Goal: Use online tool/utility

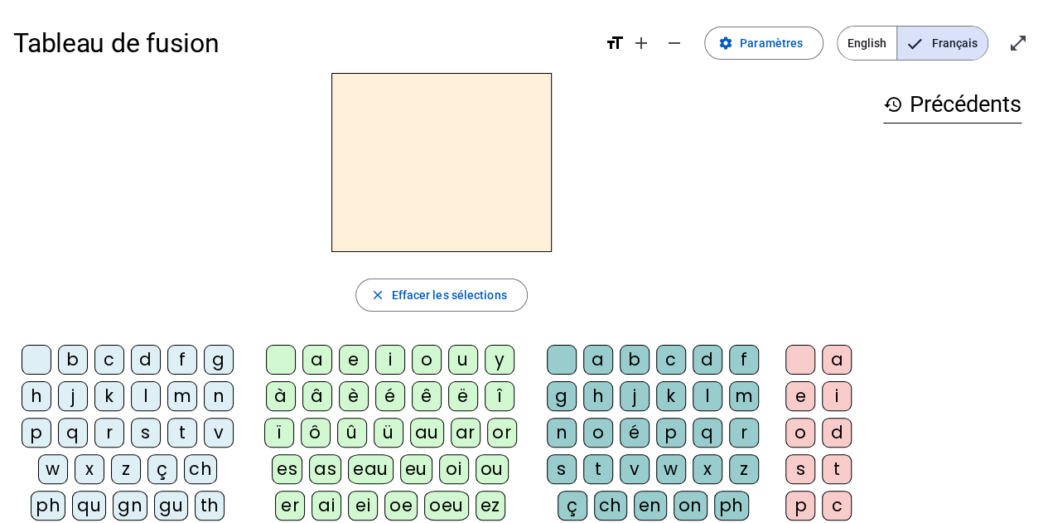
click at [126, 390] on letter-bubble "k" at bounding box center [112, 399] width 36 height 36
click at [147, 395] on div "l" at bounding box center [146, 396] width 30 height 30
click at [317, 361] on div "a" at bounding box center [317, 360] width 30 height 30
click at [457, 356] on div "u" at bounding box center [463, 360] width 30 height 30
click at [182, 435] on div "t" at bounding box center [182, 433] width 30 height 30
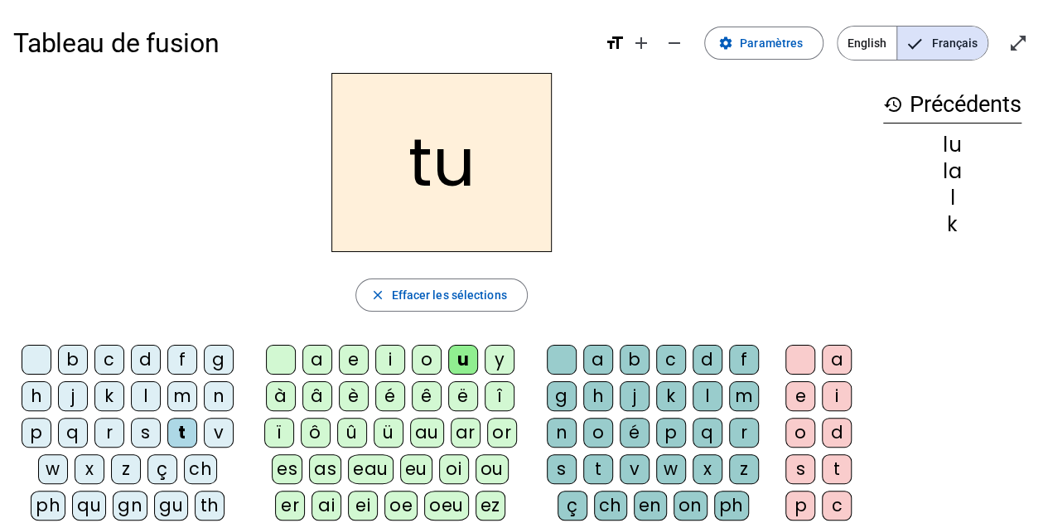
click at [141, 358] on div "d" at bounding box center [146, 360] width 30 height 30
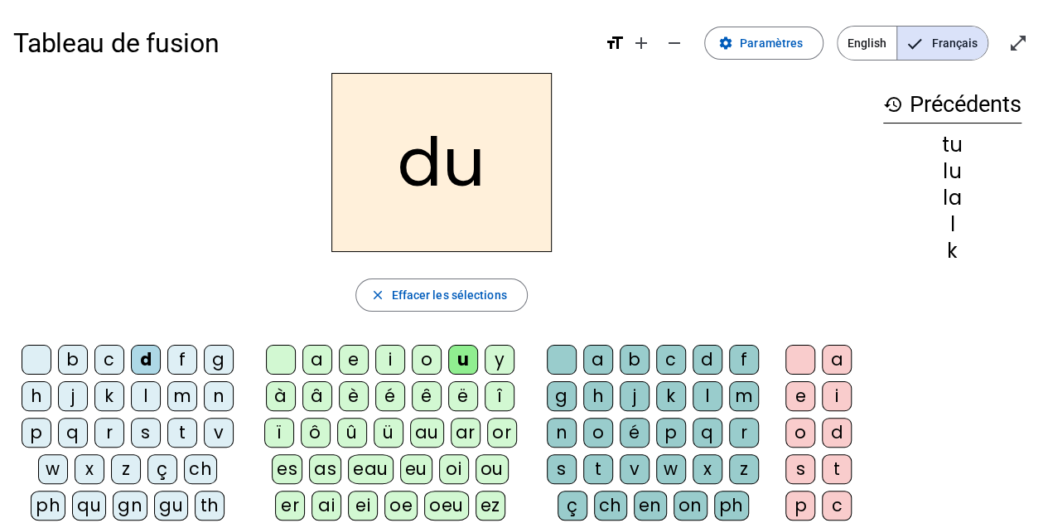
click at [347, 365] on div "e" at bounding box center [354, 360] width 30 height 30
click at [181, 412] on letter-bubble "m" at bounding box center [185, 399] width 36 height 36
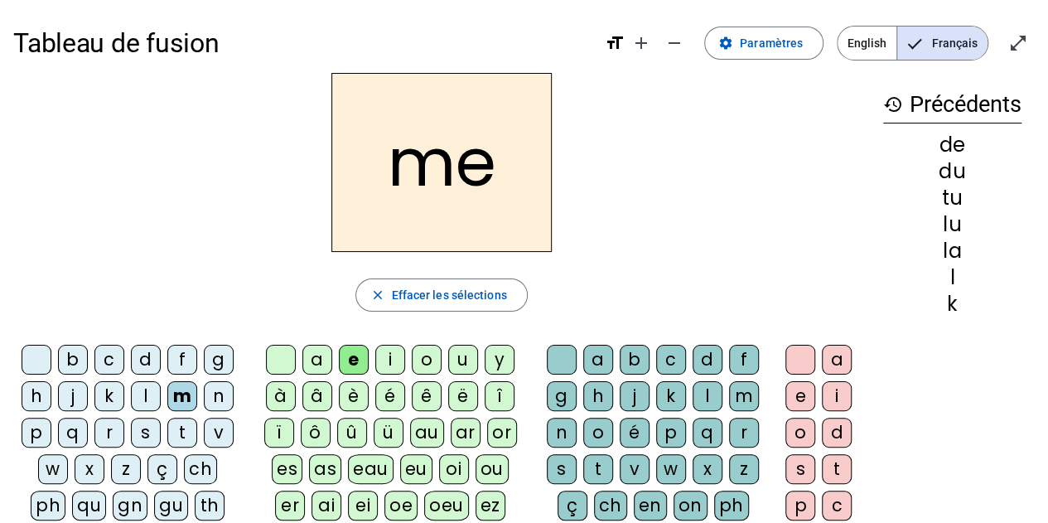
click at [181, 430] on div "t" at bounding box center [182, 433] width 30 height 30
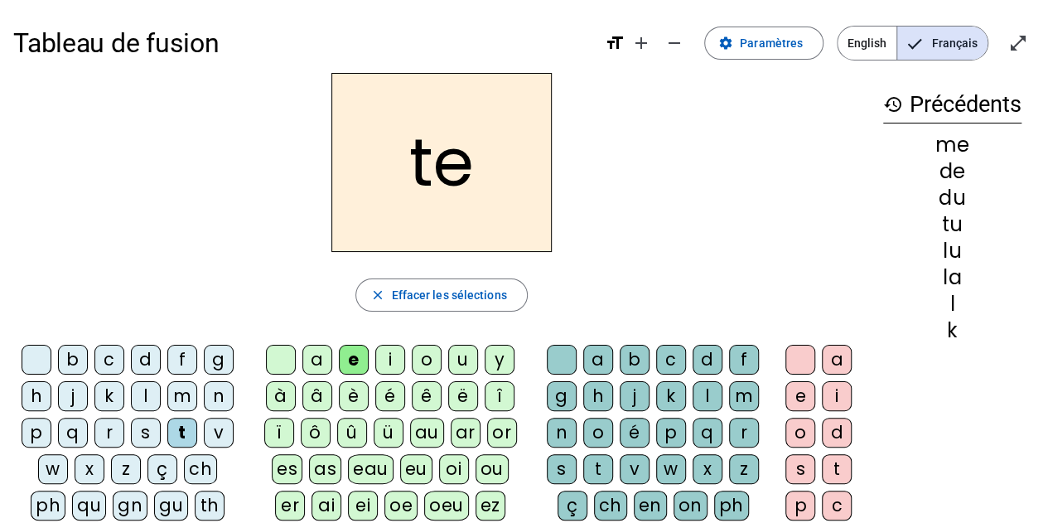
click at [317, 355] on div "a" at bounding box center [317, 360] width 30 height 30
